Goal: Transaction & Acquisition: Purchase product/service

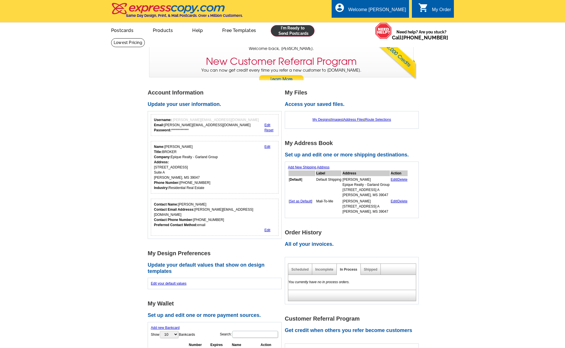
click at [293, 30] on link at bounding box center [293, 30] width 44 height 11
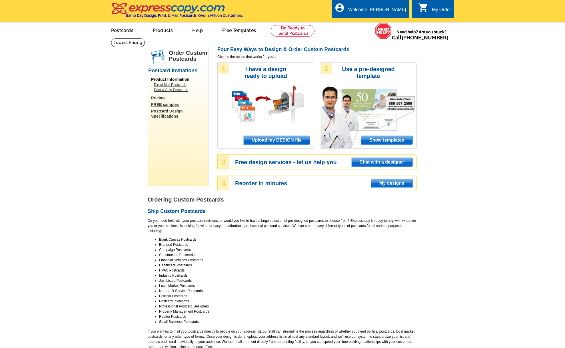
click at [293, 141] on span "Upload my DESIGN file" at bounding box center [276, 140] width 67 height 9
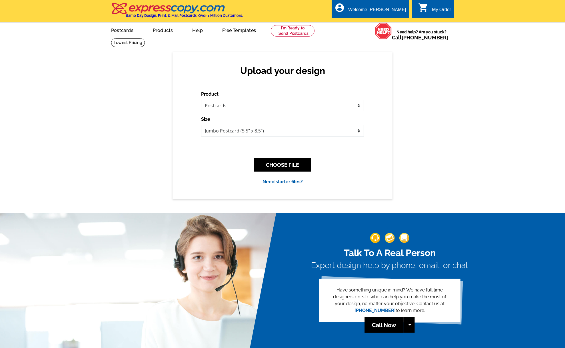
select select "1"
click at [298, 163] on button "CHOOSE FILE" at bounding box center [282, 164] width 57 height 13
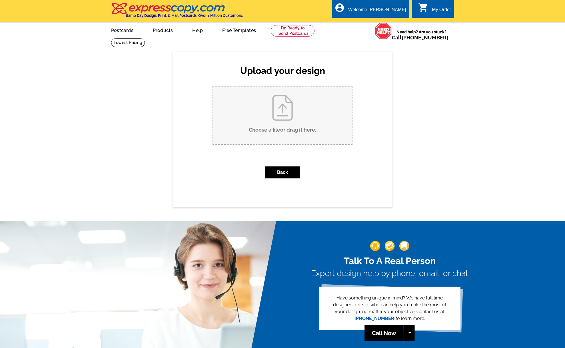
click at [285, 102] on input "Choose a file or drag it here ." at bounding box center [282, 116] width 139 height 58
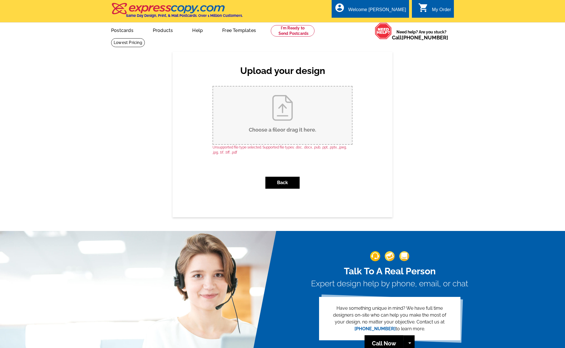
click at [287, 105] on input "Choose a file or drag it here ." at bounding box center [282, 116] width 139 height 58
type input "C:\fakepath\1.jpg"
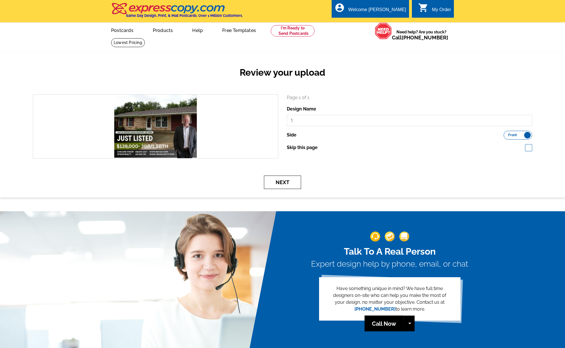
click at [280, 184] on button "Next" at bounding box center [282, 182] width 37 height 13
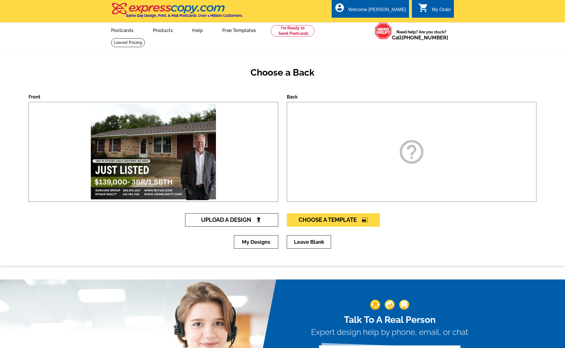
click at [254, 217] on span "Upload A Design" at bounding box center [231, 220] width 61 height 7
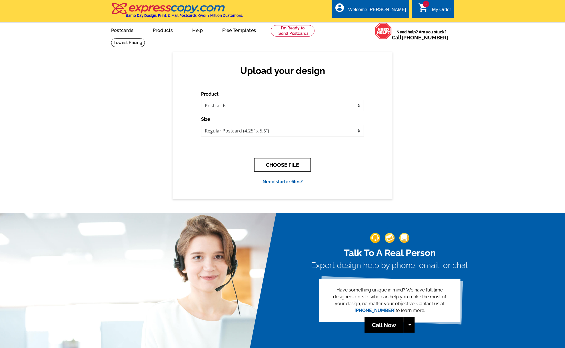
click at [293, 162] on button "CHOOSE FILE" at bounding box center [282, 164] width 57 height 13
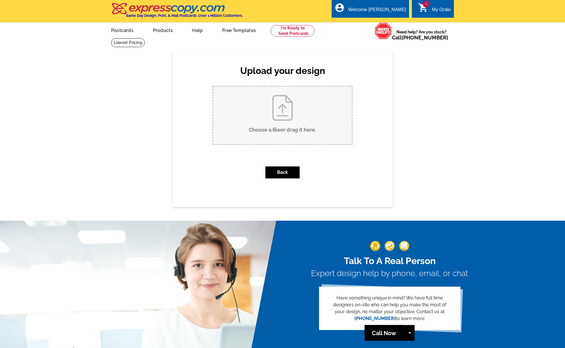
click at [281, 96] on input "Choose a file or drag it here ." at bounding box center [282, 116] width 139 height 58
type input "C:\fakepath\2.jpg"
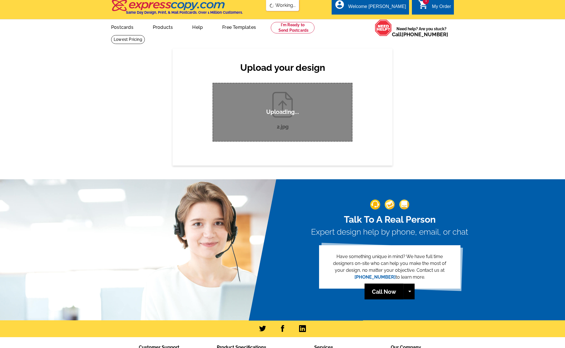
scroll to position [4, 0]
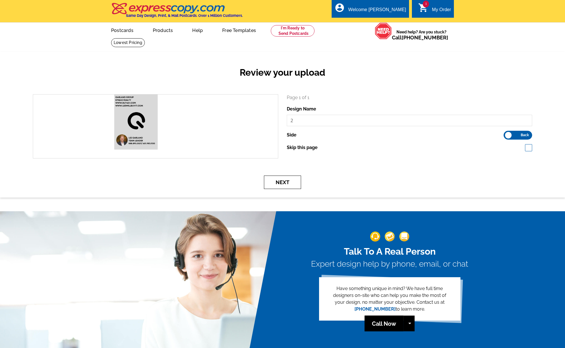
click at [280, 184] on button "Next" at bounding box center [282, 182] width 37 height 13
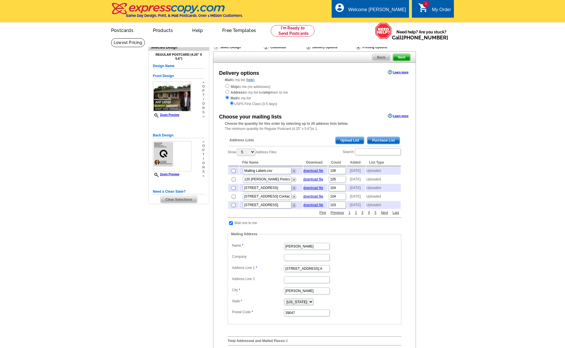
click at [351, 137] on span "Upload List" at bounding box center [350, 140] width 28 height 7
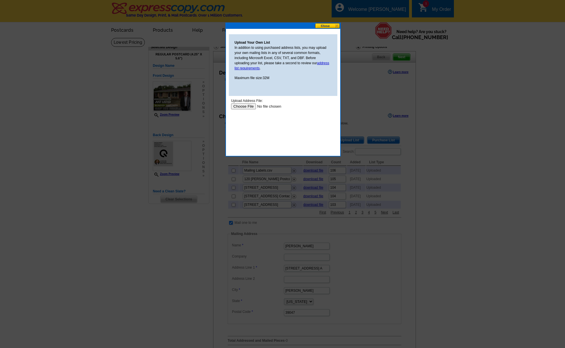
click at [244, 105] on input "file" at bounding box center [267, 106] width 72 height 6
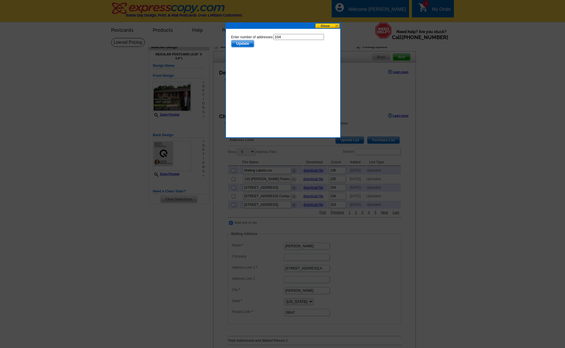
click at [243, 42] on span "Update" at bounding box center [242, 43] width 23 height 7
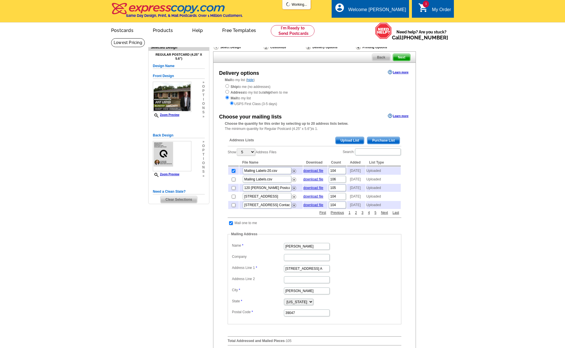
scroll to position [0, 0]
click at [285, 170] on input "Mailing Labels-20.csv" at bounding box center [267, 170] width 49 height 7
click at [274, 169] on input "Mailing Labels-20.csv" at bounding box center [267, 170] width 49 height 7
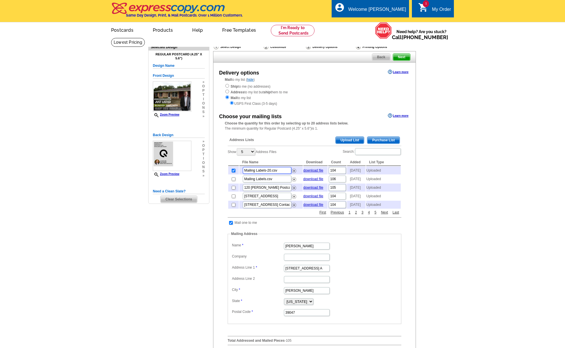
click at [274, 169] on input "Mailing Labels-20.csv" at bounding box center [267, 170] width 49 height 7
type input "Gulfport Mailing Labels"
click at [533, 135] on main "Need Help? call 800-260-5887, chat with support, or have our designers make som…" at bounding box center [282, 242] width 565 height 409
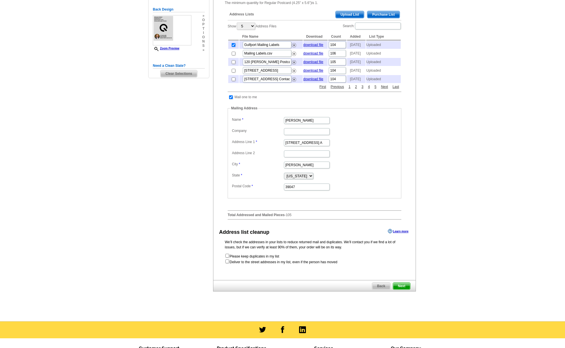
scroll to position [129, 0]
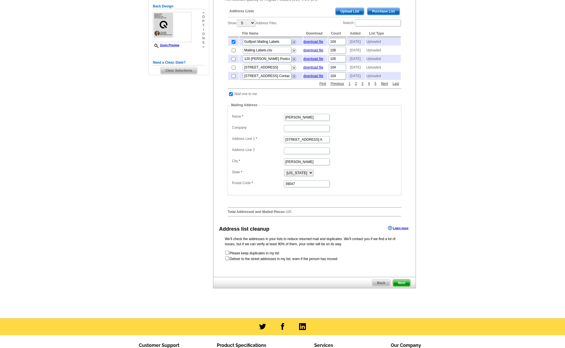
click at [401, 287] on span "Next" at bounding box center [401, 283] width 17 height 7
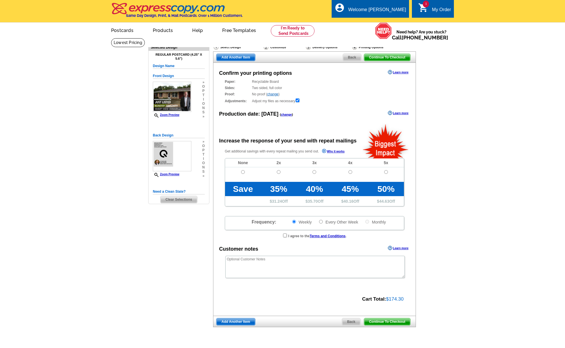
radio input "false"
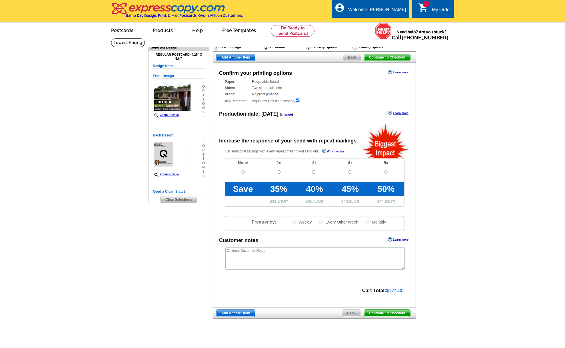
click at [243, 171] on input "radio" at bounding box center [243, 172] width 4 height 4
radio input "true"
click at [398, 311] on span "Continue To Checkout" at bounding box center [387, 313] width 46 height 7
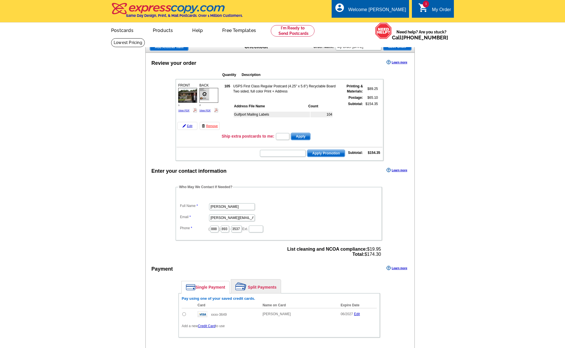
scroll to position [178, 0]
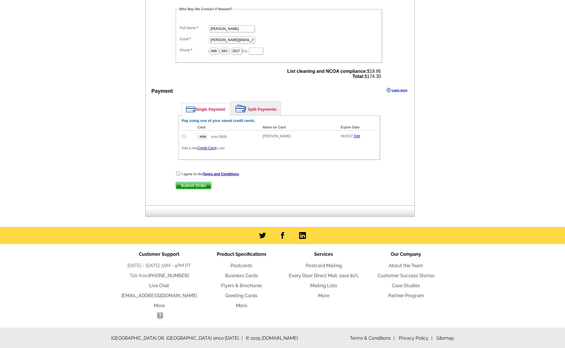
click at [184, 136] on input "radio" at bounding box center [184, 137] width 4 height 4
radio input "true"
click at [178, 173] on input "checkbox" at bounding box center [178, 174] width 4 height 4
checkbox input "true"
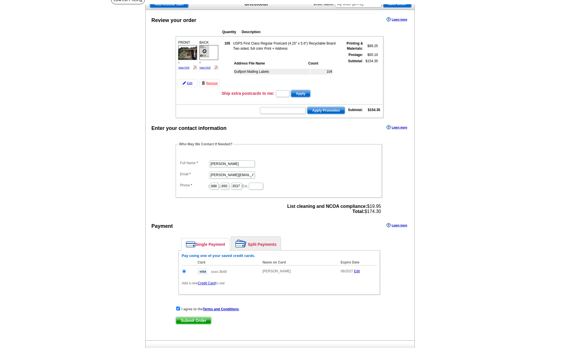
scroll to position [45, 0]
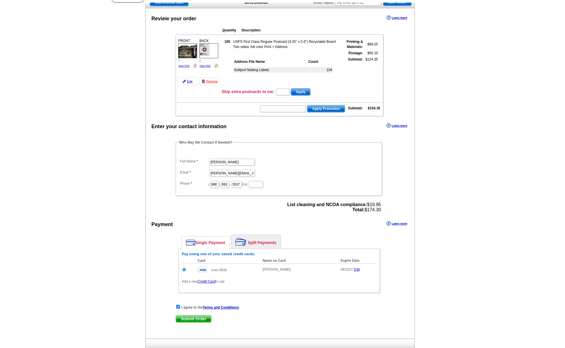
click at [196, 319] on span "Submit Order" at bounding box center [193, 319] width 35 height 7
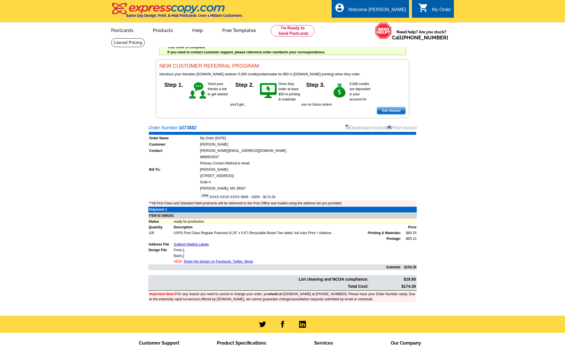
click at [365, 127] on link "Download Invoice" at bounding box center [365, 127] width 41 height 5
